Goal: Task Accomplishment & Management: Manage account settings

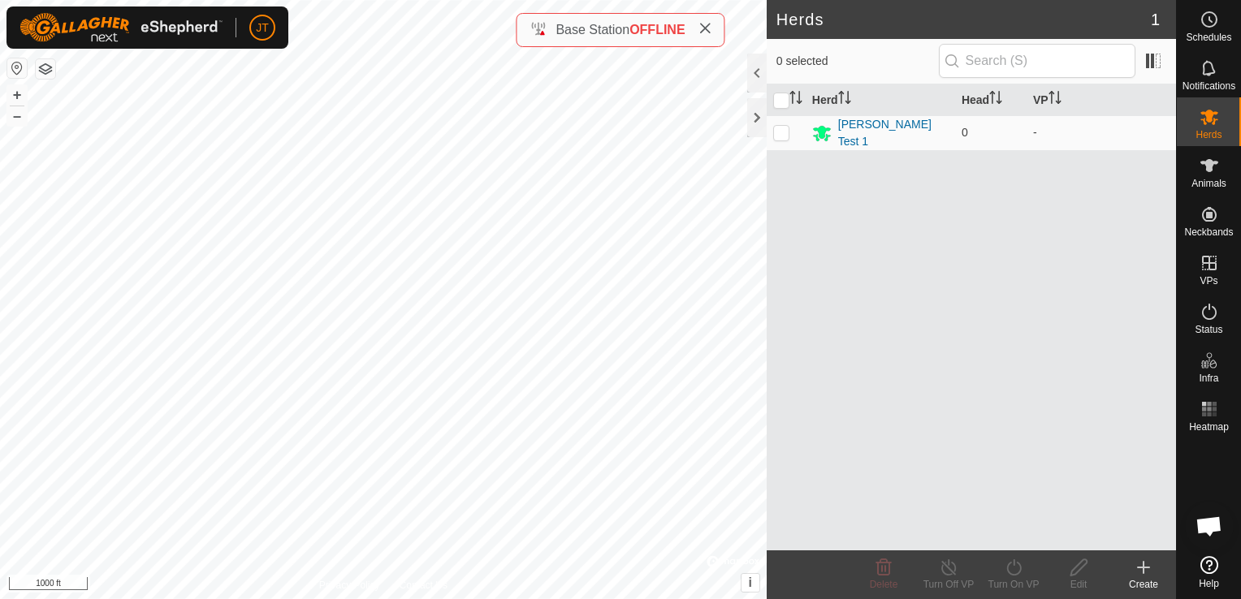
click at [595, 34] on span "Base Station" at bounding box center [593, 30] width 74 height 14
click at [703, 35] on span at bounding box center [705, 29] width 13 height 19
click at [852, 128] on div "[PERSON_NAME] Test 1" at bounding box center [893, 133] width 110 height 34
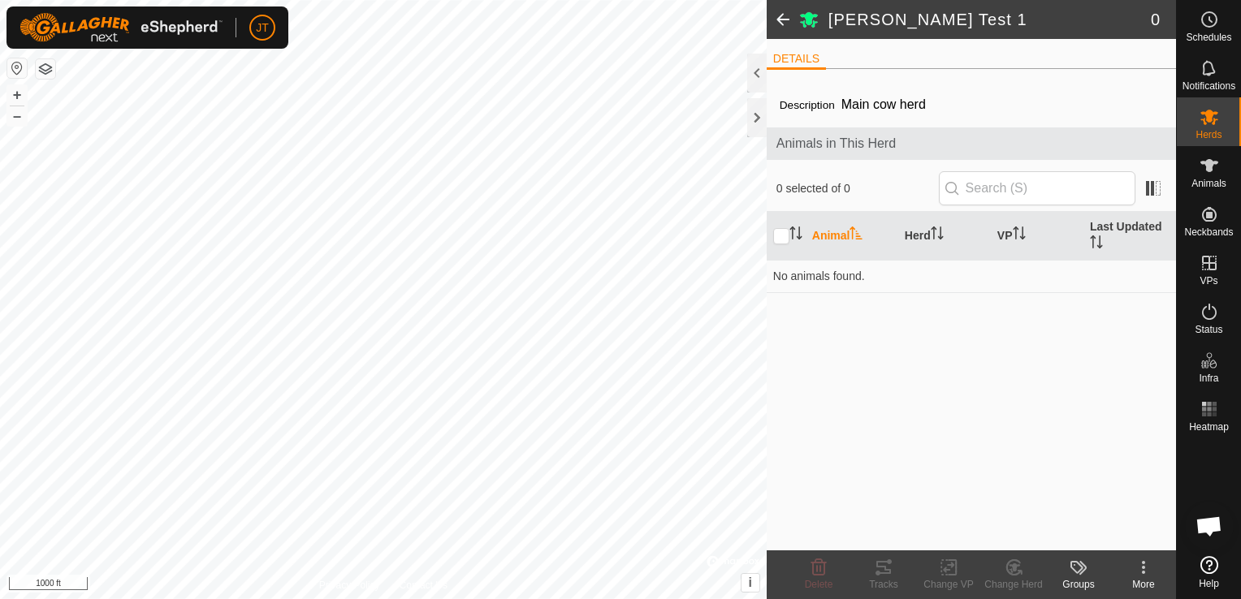
click at [906, 111] on span "Main cow herd" at bounding box center [883, 104] width 97 height 27
click at [912, 105] on span "Main cow herd" at bounding box center [883, 104] width 97 height 27
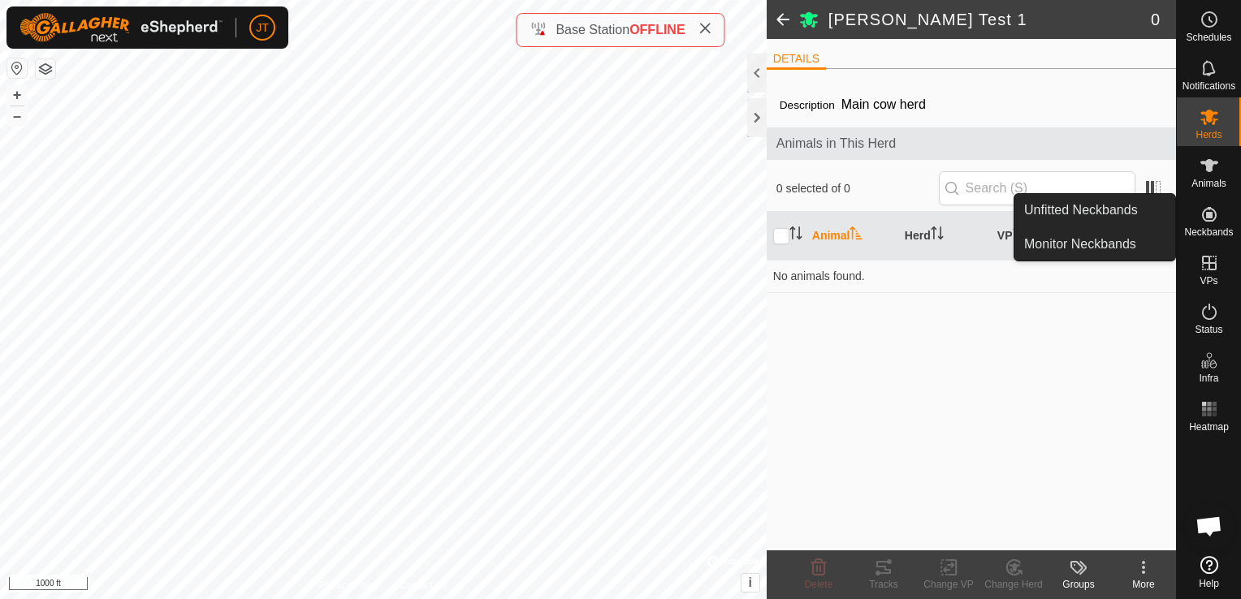
click at [1209, 232] on span "Neckbands" at bounding box center [1208, 232] width 49 height 10
click at [1202, 221] on icon at bounding box center [1209, 214] width 19 height 19
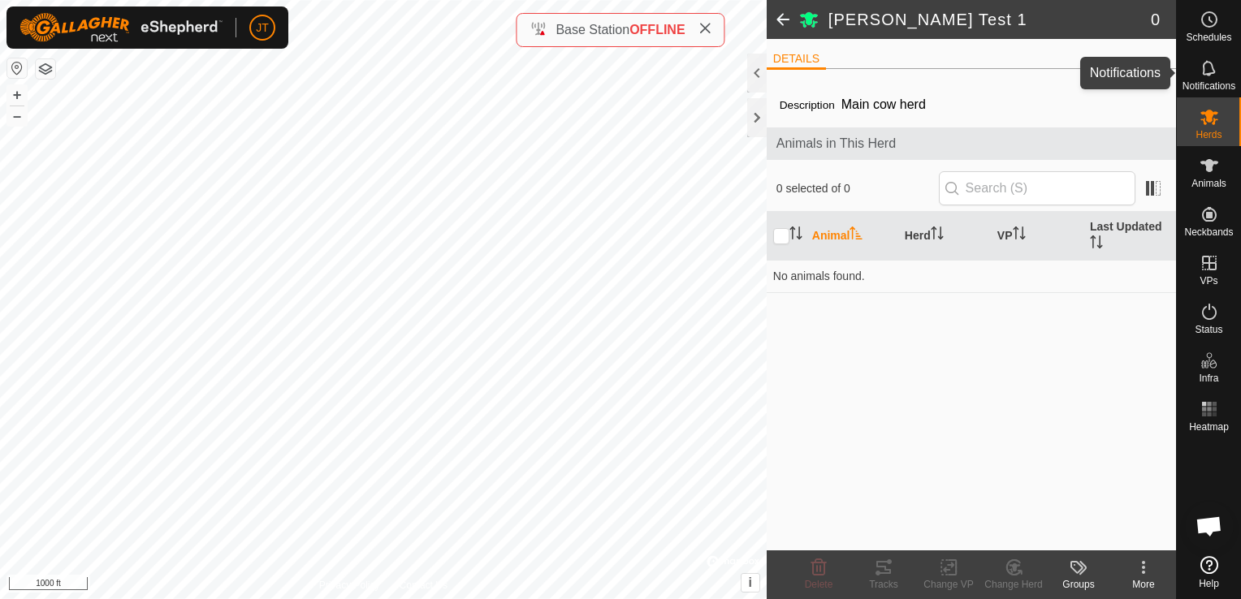
click at [1214, 71] on icon at bounding box center [1208, 67] width 13 height 15
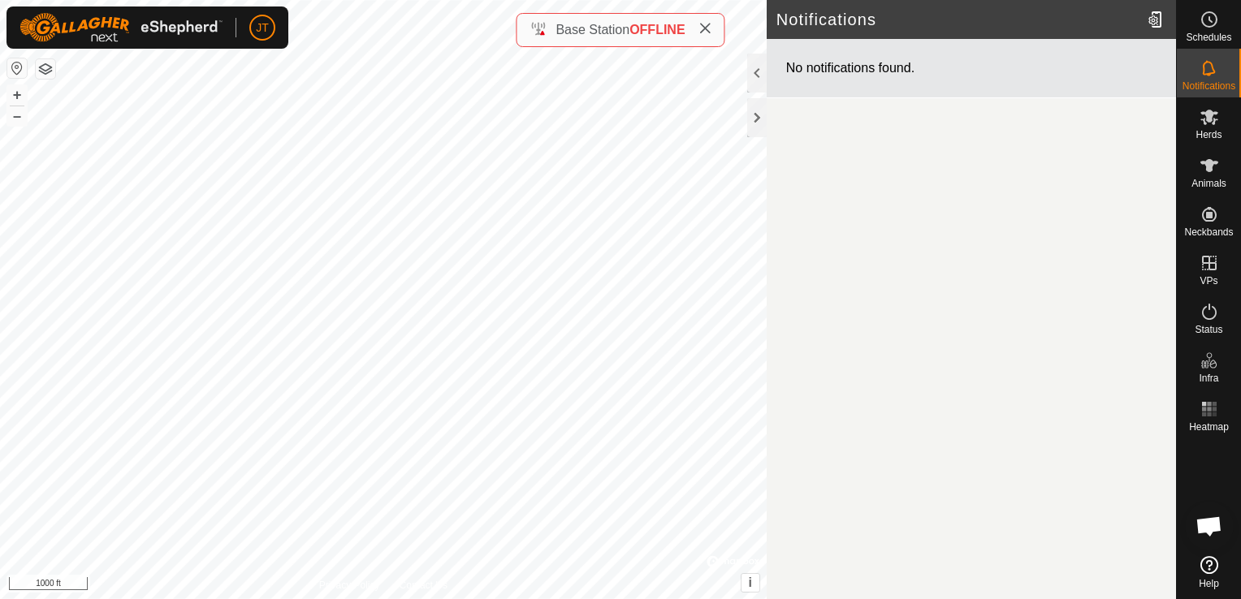
click at [772, 57] on div "Notifications No notifications found. Privacy Policy Contact Us + – ⇧ i © Mapbo…" at bounding box center [588, 299] width 1176 height 599
click at [1152, 20] on div at bounding box center [1157, 19] width 32 height 45
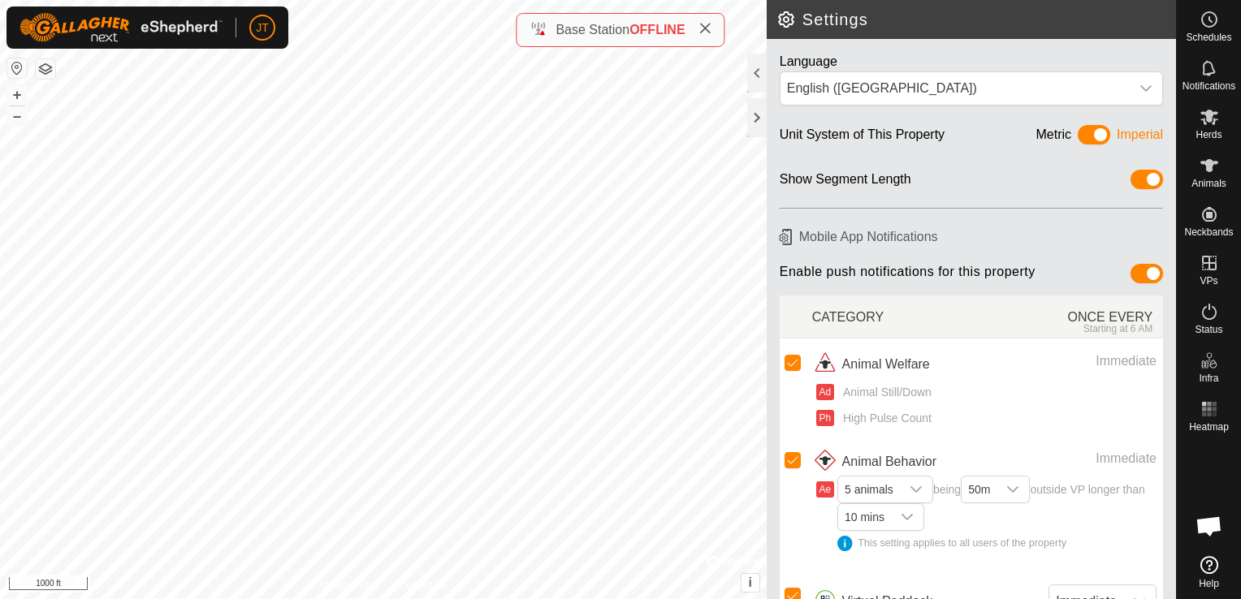
click at [1210, 530] on span "Open chat" at bounding box center [1209, 528] width 27 height 23
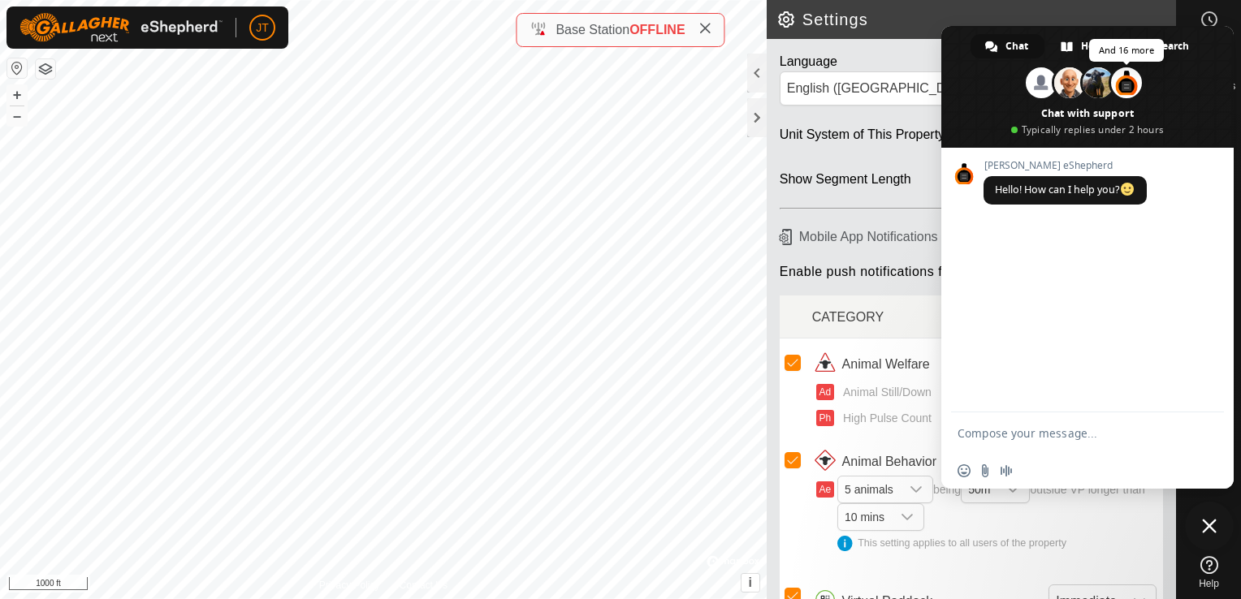
click at [1127, 86] on span at bounding box center [1126, 82] width 31 height 31
click at [1211, 517] on span "Close chat" at bounding box center [1209, 526] width 49 height 49
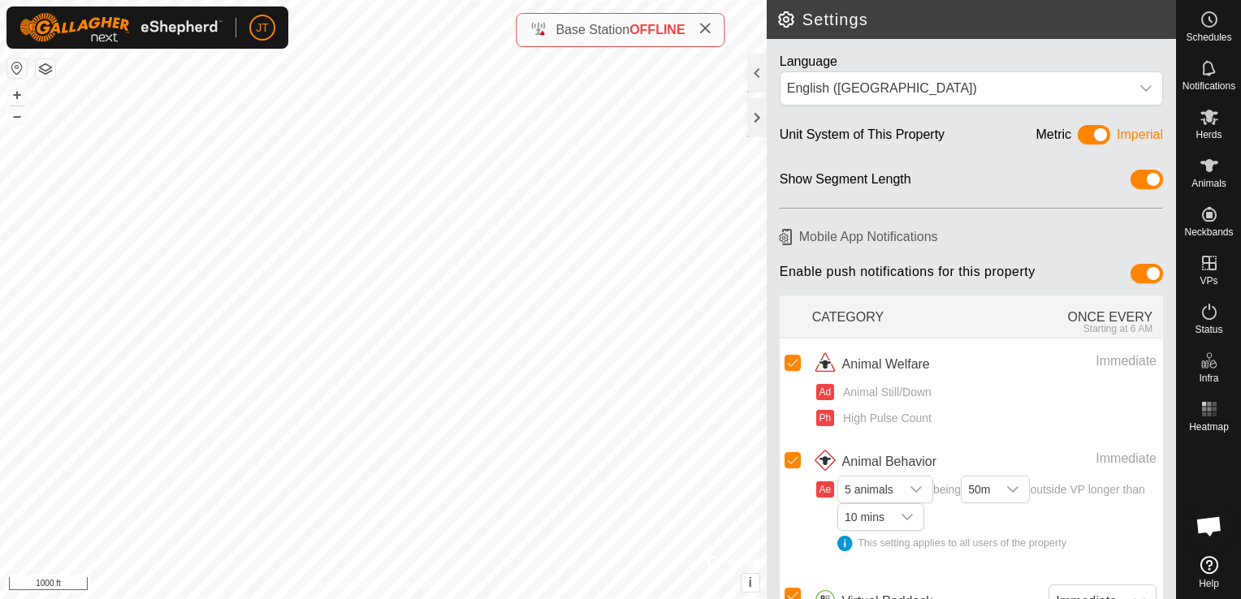
click at [1202, 560] on icon at bounding box center [1210, 565] width 18 height 18
click at [707, 28] on icon at bounding box center [705, 28] width 13 height 13
click at [704, 24] on icon at bounding box center [705, 28] width 13 height 13
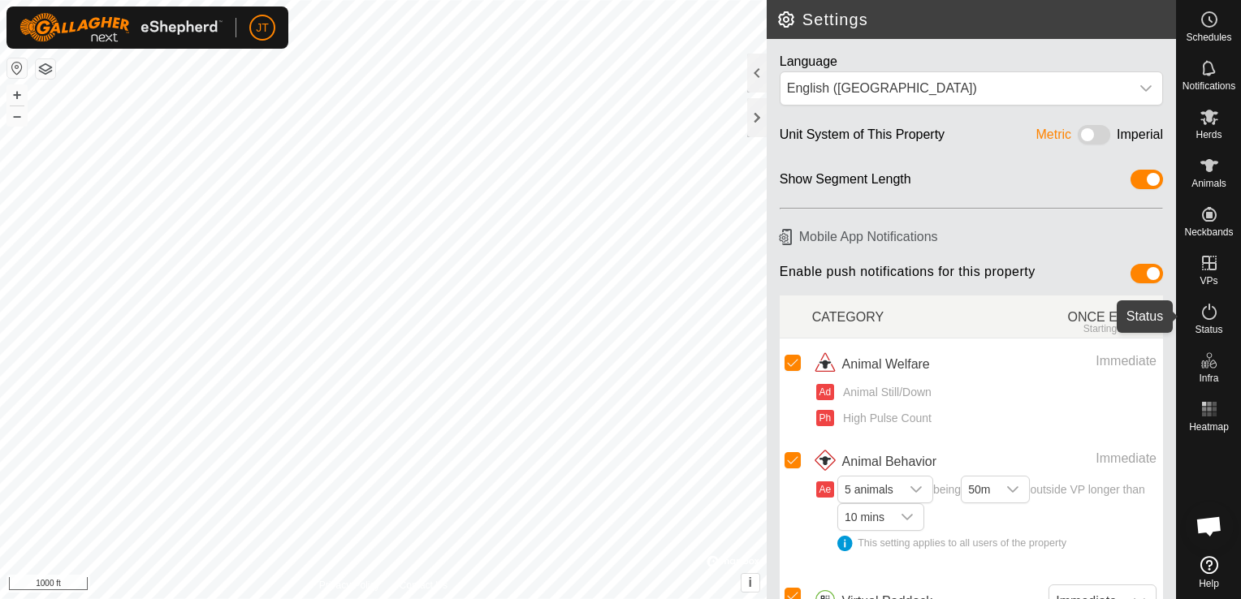
click at [1211, 327] on span "Status" at bounding box center [1209, 330] width 28 height 10
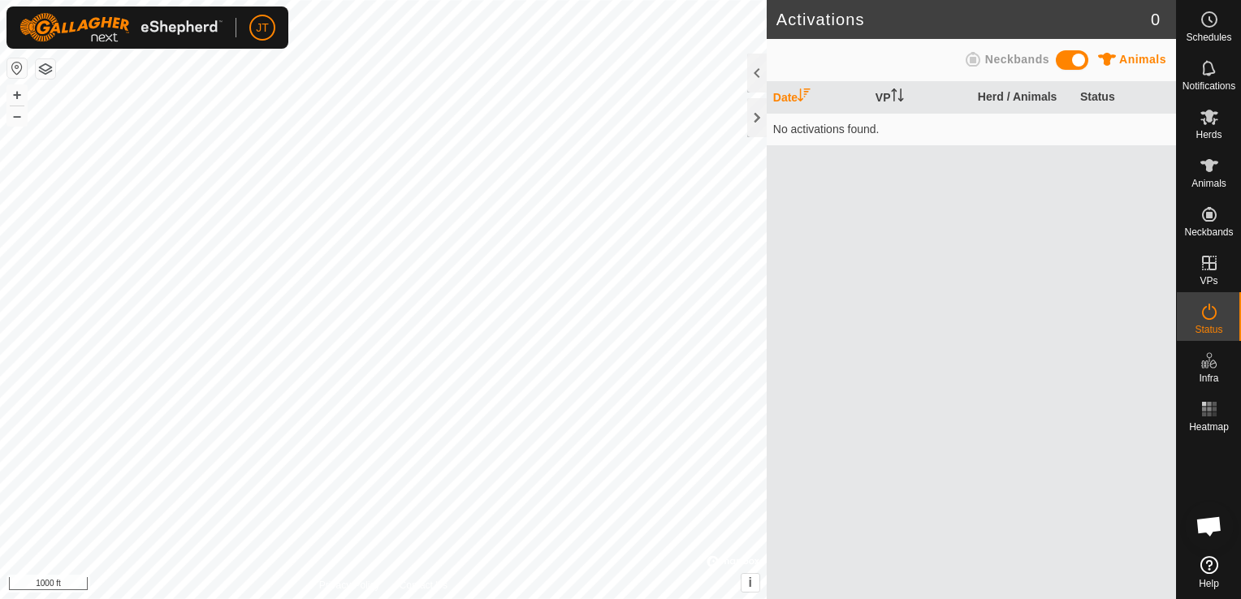
click at [1145, 59] on span "Animals" at bounding box center [1142, 59] width 47 height 13
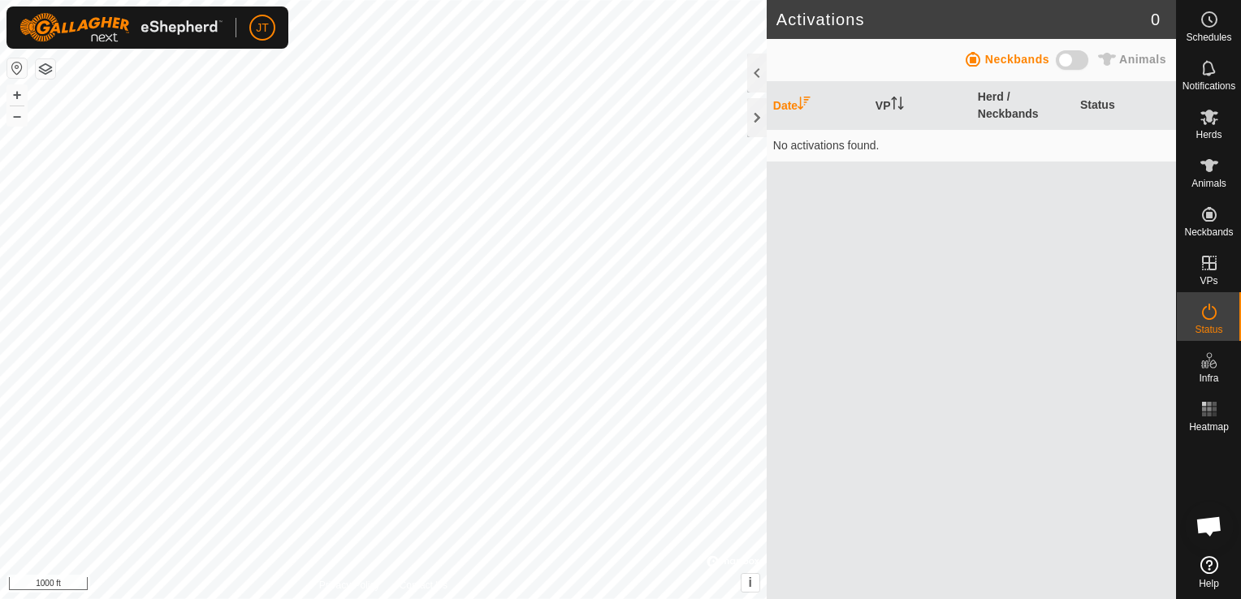
click at [1085, 63] on span at bounding box center [1072, 59] width 32 height 19
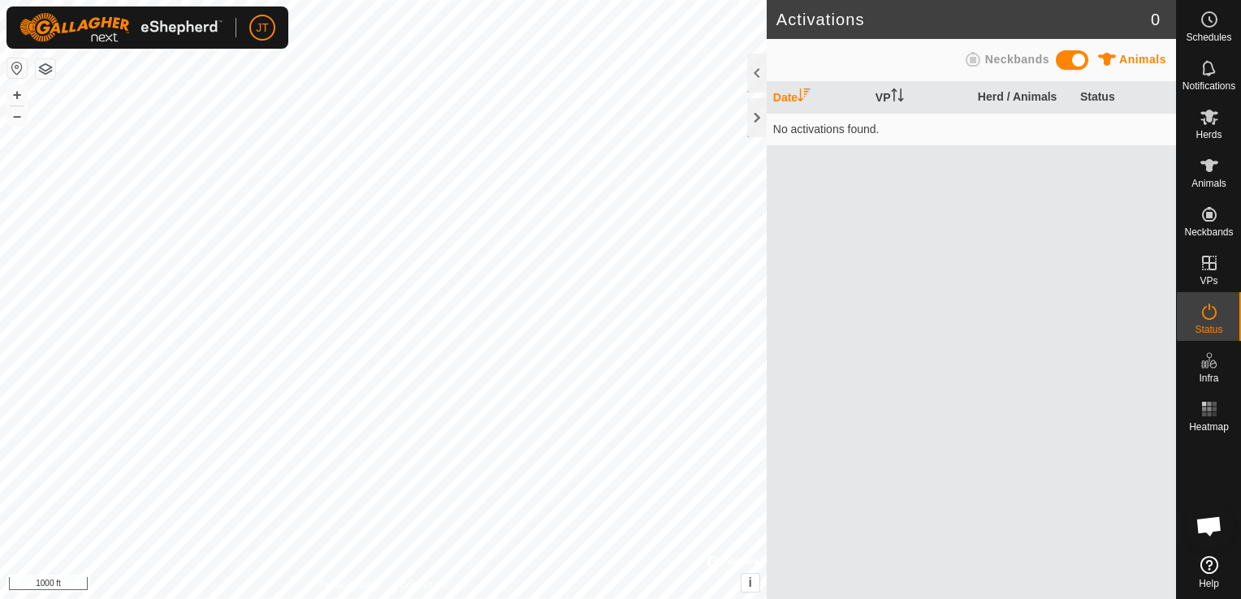
click at [1081, 63] on span at bounding box center [1072, 59] width 32 height 19
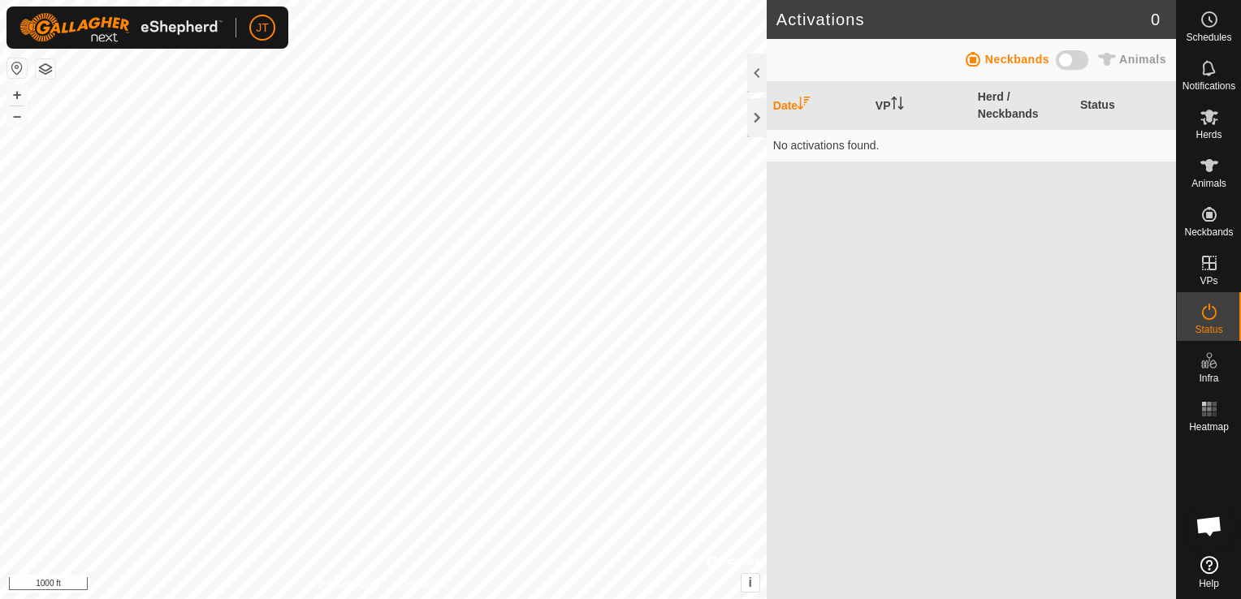
click at [1081, 63] on span at bounding box center [1072, 59] width 32 height 19
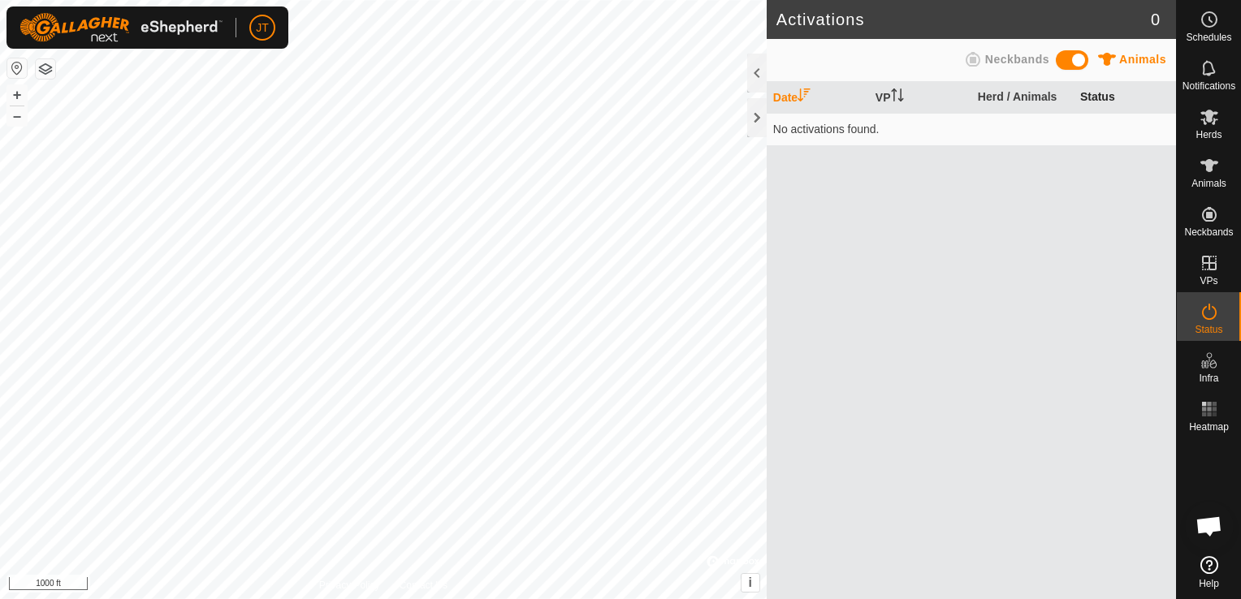
click at [1087, 97] on th "Status" at bounding box center [1125, 98] width 102 height 32
click at [881, 120] on div "Activations 0 Animals Neckbands Date VP Herd / Animals Status No activations fo…" at bounding box center [588, 299] width 1176 height 599
